Goal: Information Seeking & Learning: Learn about a topic

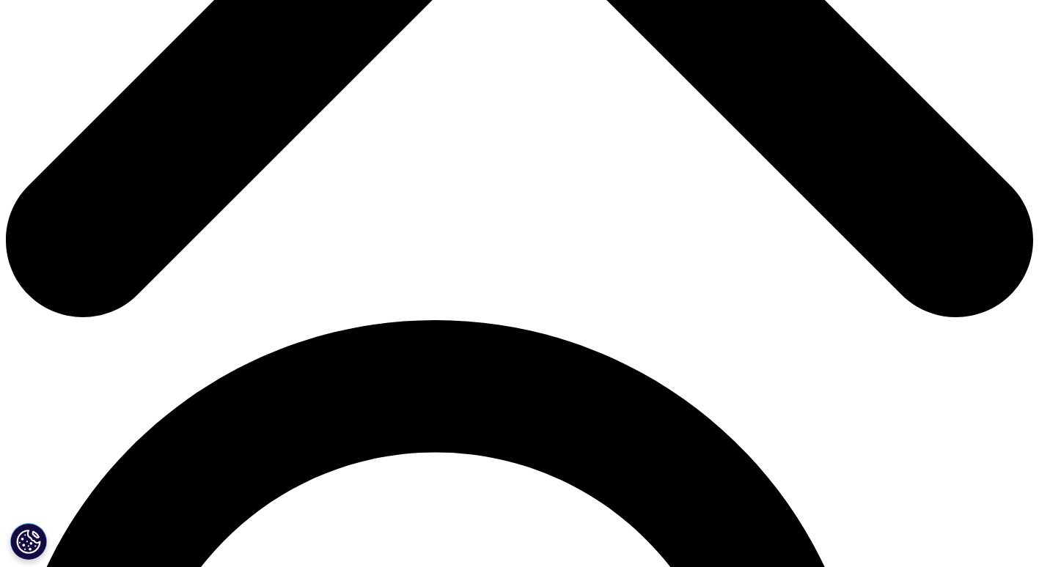
scroll to position [732, 0]
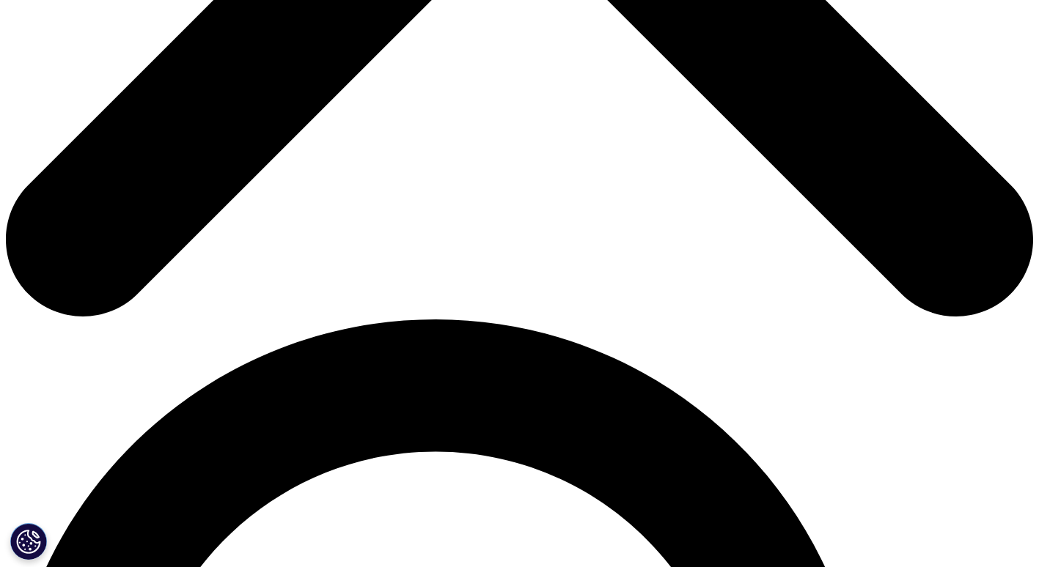
drag, startPoint x: 86, startPoint y: 230, endPoint x: 172, endPoint y: 256, distance: 90.2
copy h3 "Commercial Engagement Services"
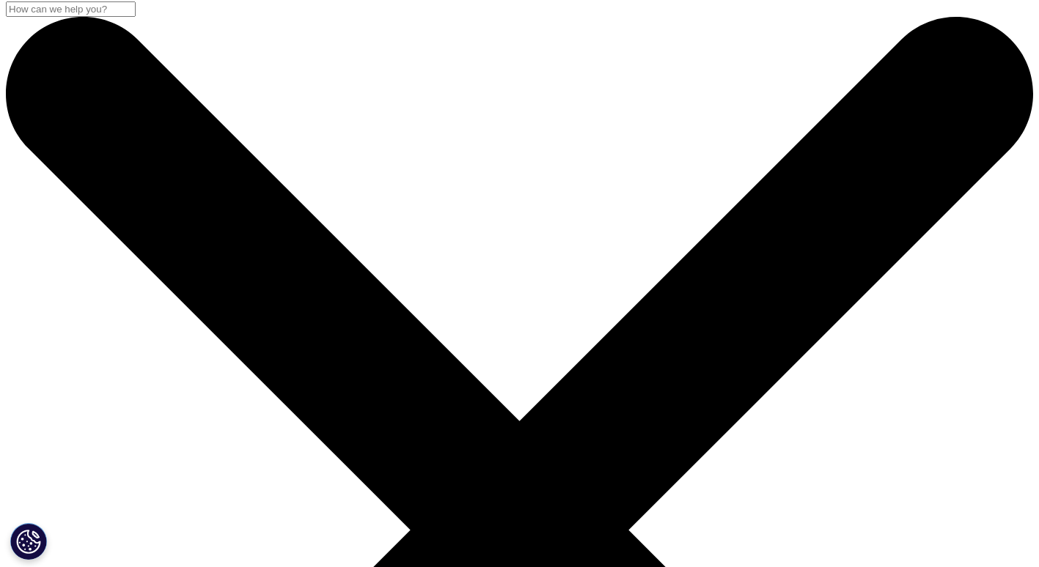
scroll to position [0, 0]
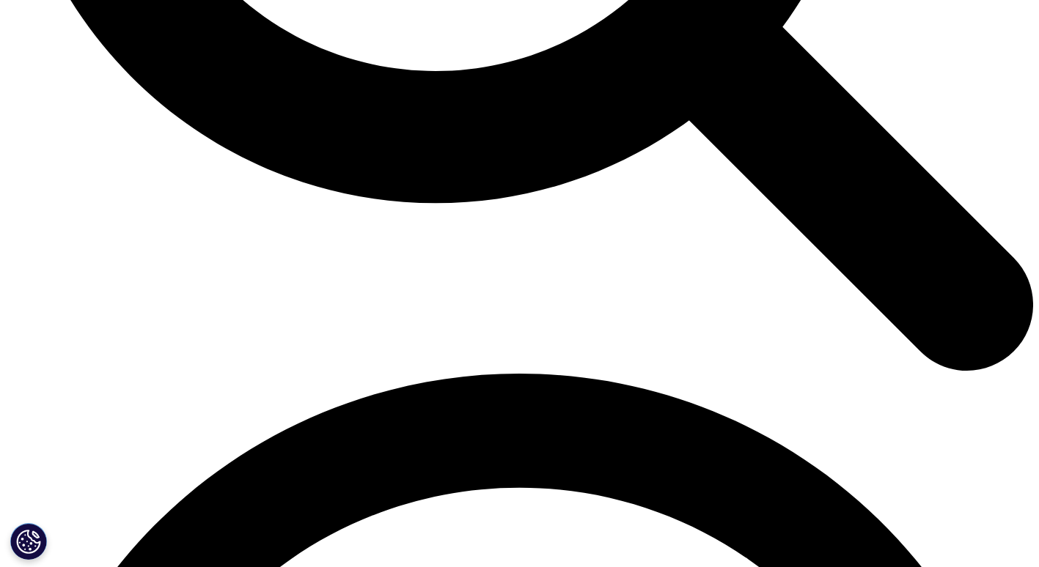
scroll to position [1706, 0]
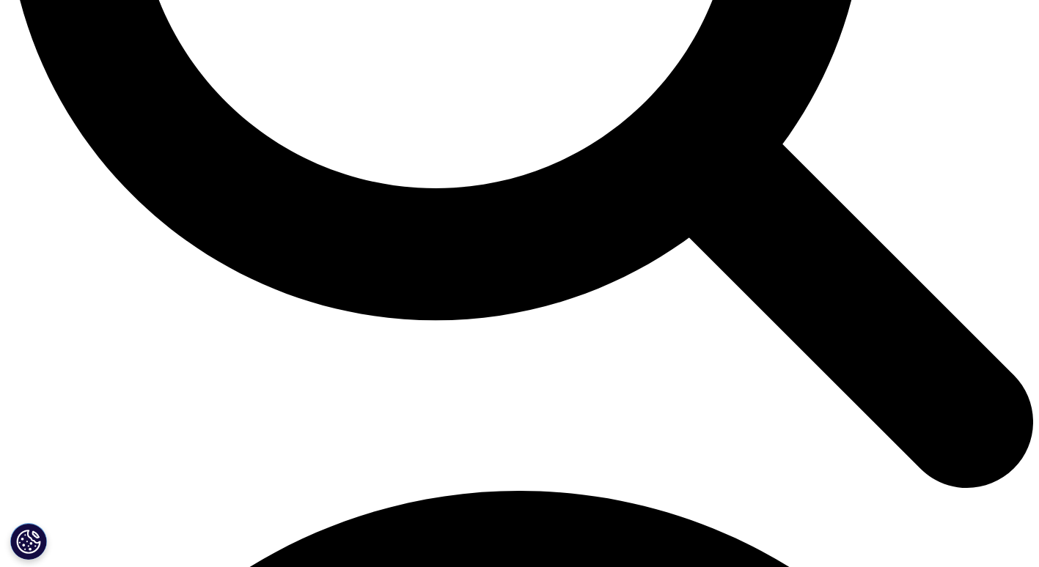
scroll to position [1590, 0]
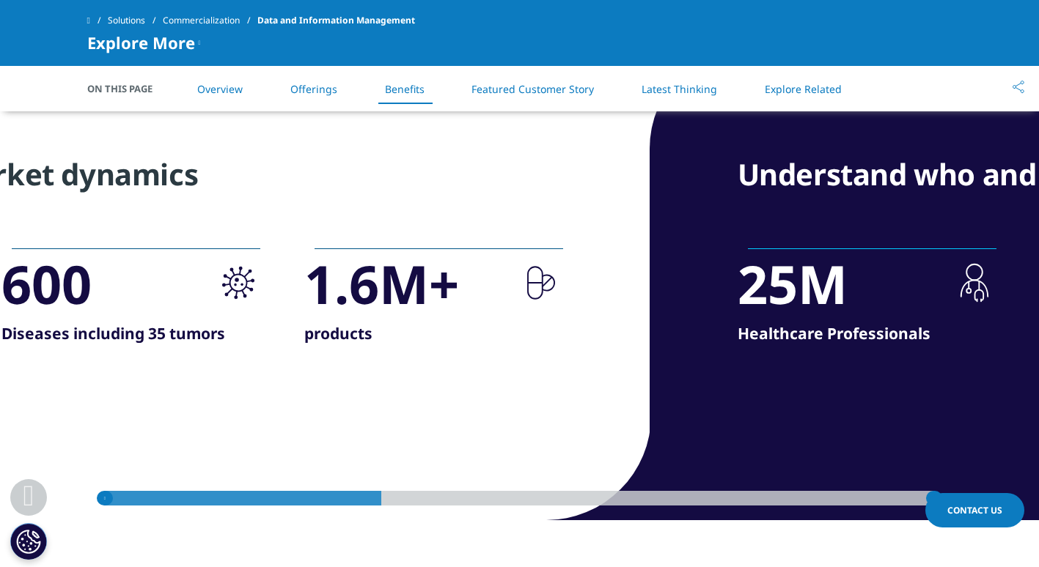
scroll to position [1561, 0]
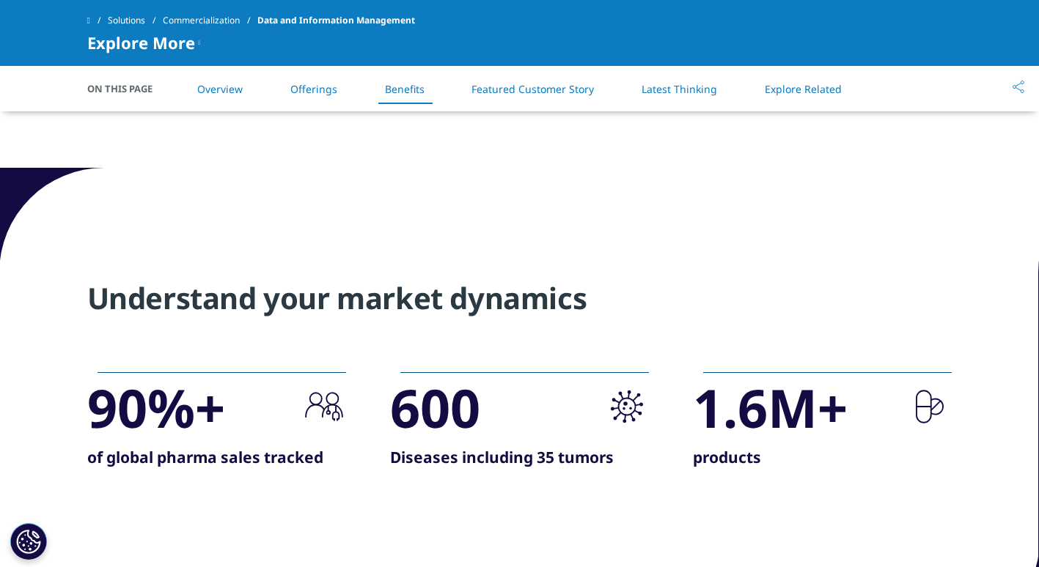
click at [512, 80] on li "Featured Customer Story" at bounding box center [533, 88] width 152 height 43
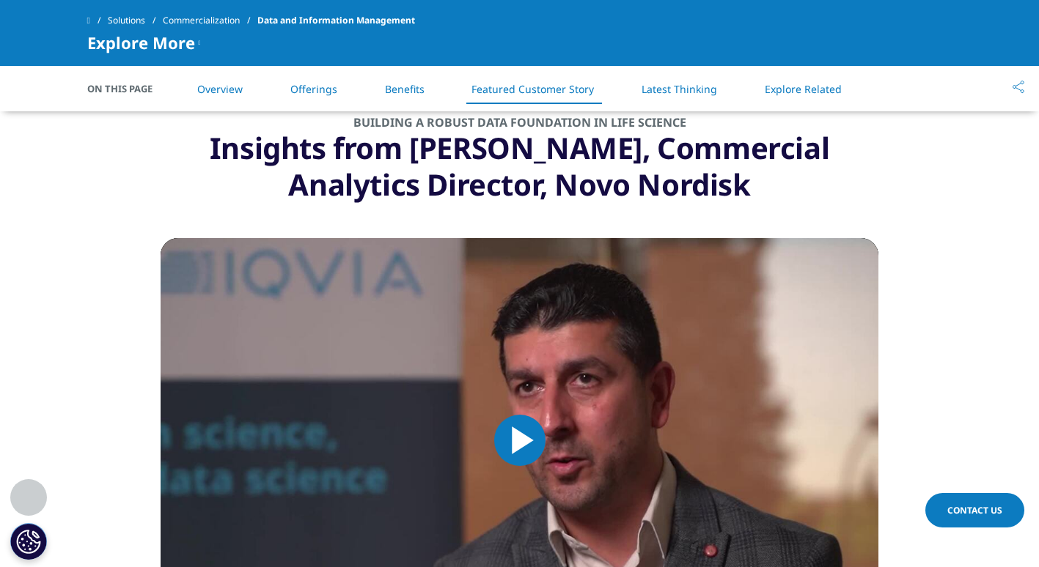
scroll to position [2038, 0]
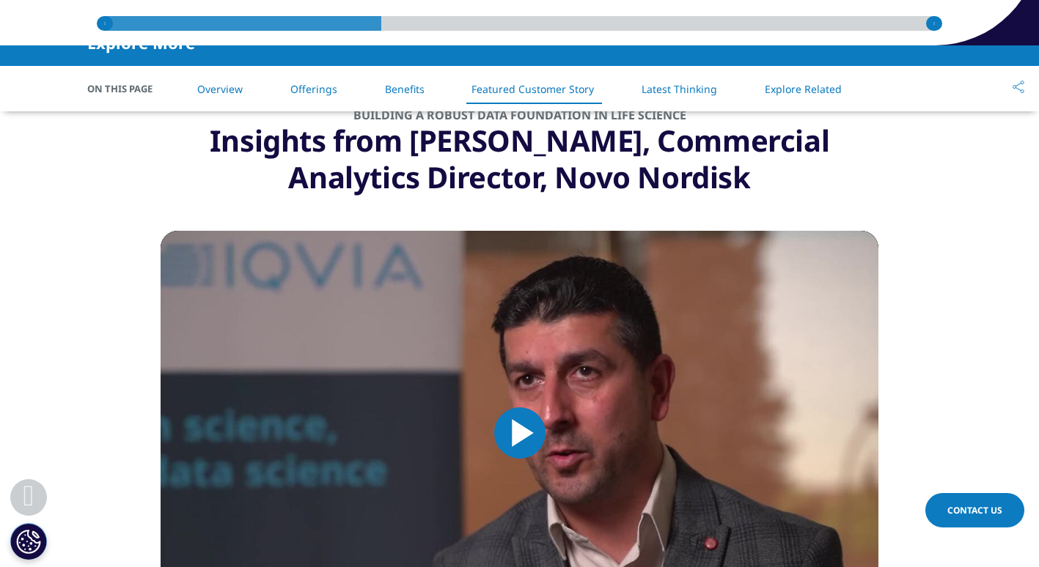
click at [425, 88] on li "Benefits" at bounding box center [404, 88] width 69 height 43
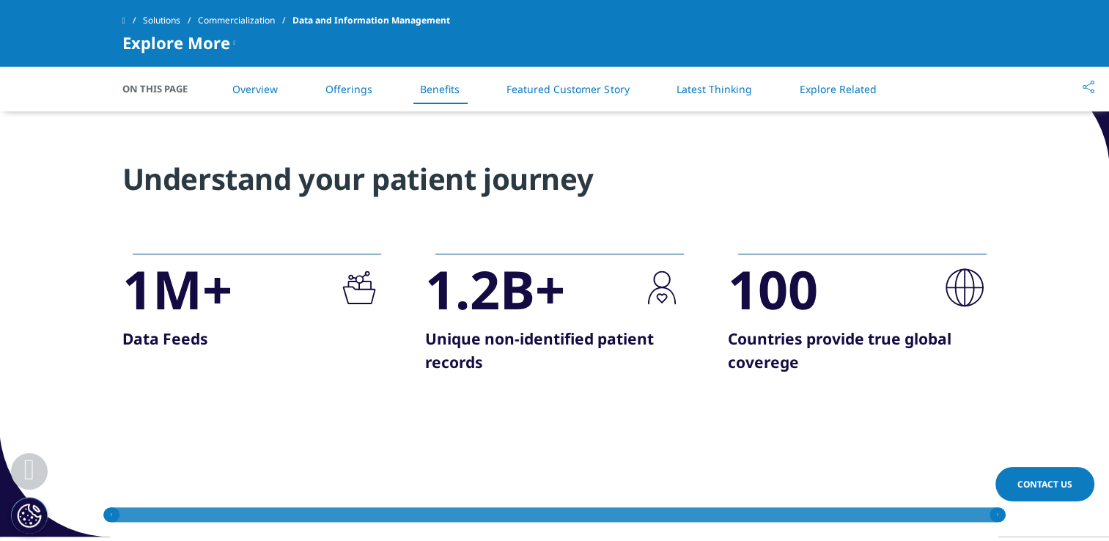
scroll to position [1529, 0]
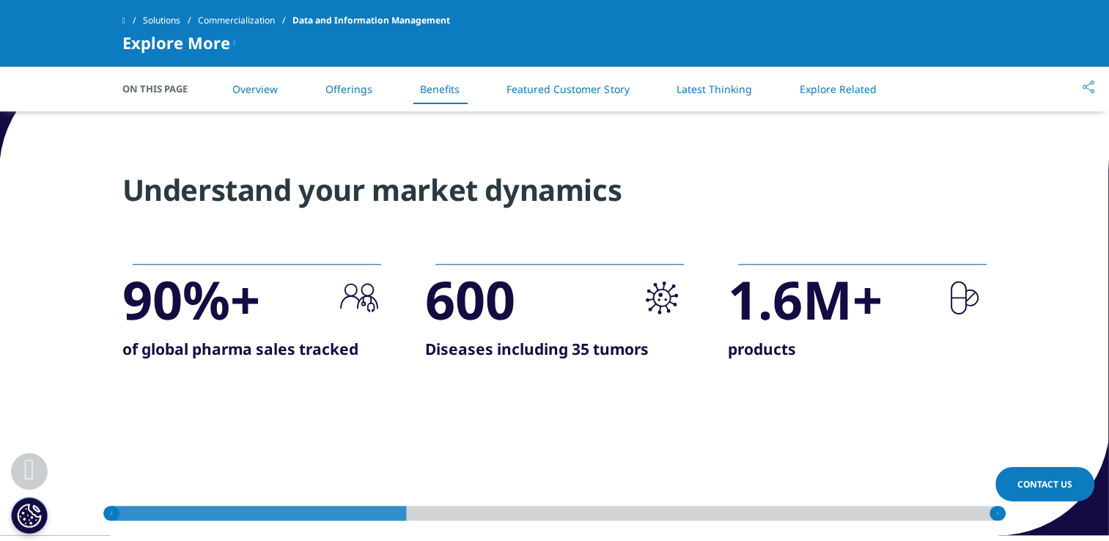
click at [993, 514] on icon at bounding box center [998, 513] width 16 height 15
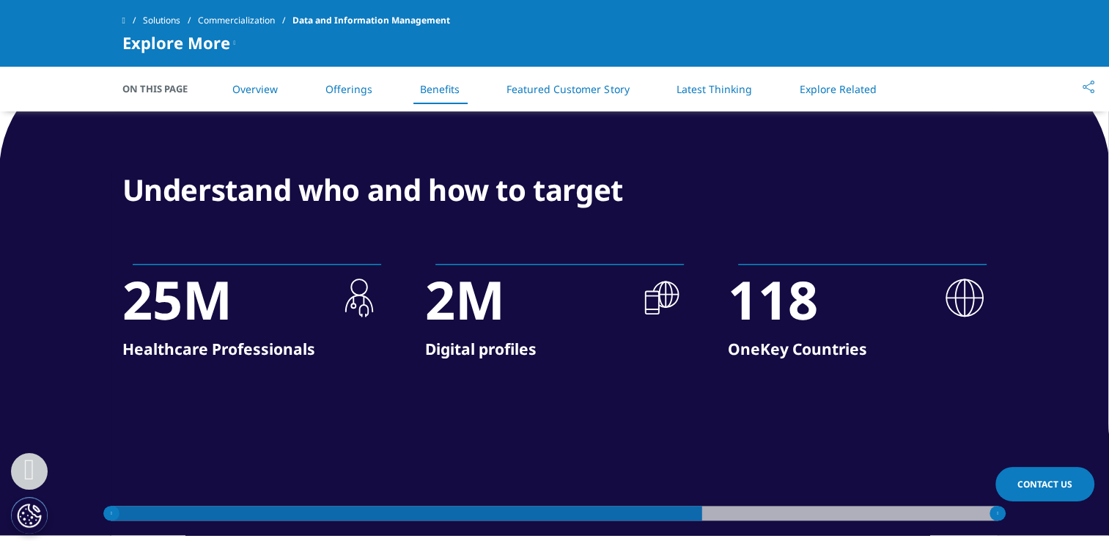
click at [1003, 515] on icon at bounding box center [998, 513] width 16 height 15
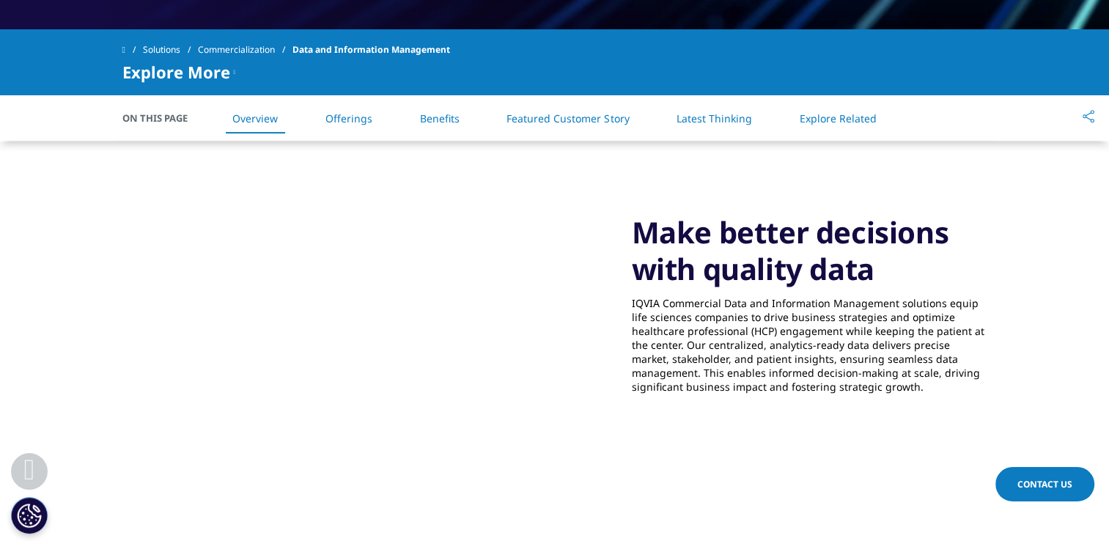
scroll to position [639, 0]
